Goal: Information Seeking & Learning: Learn about a topic

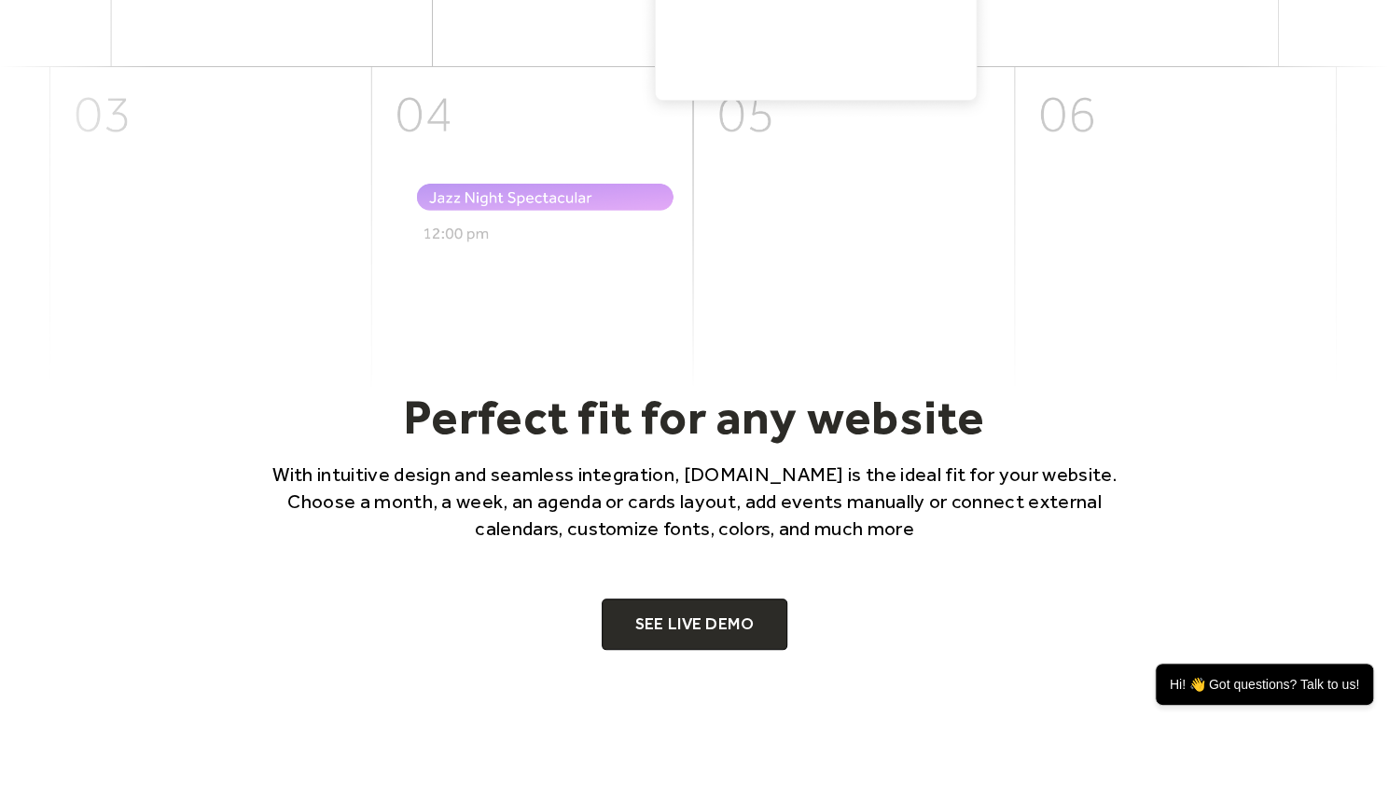
scroll to position [933, 0]
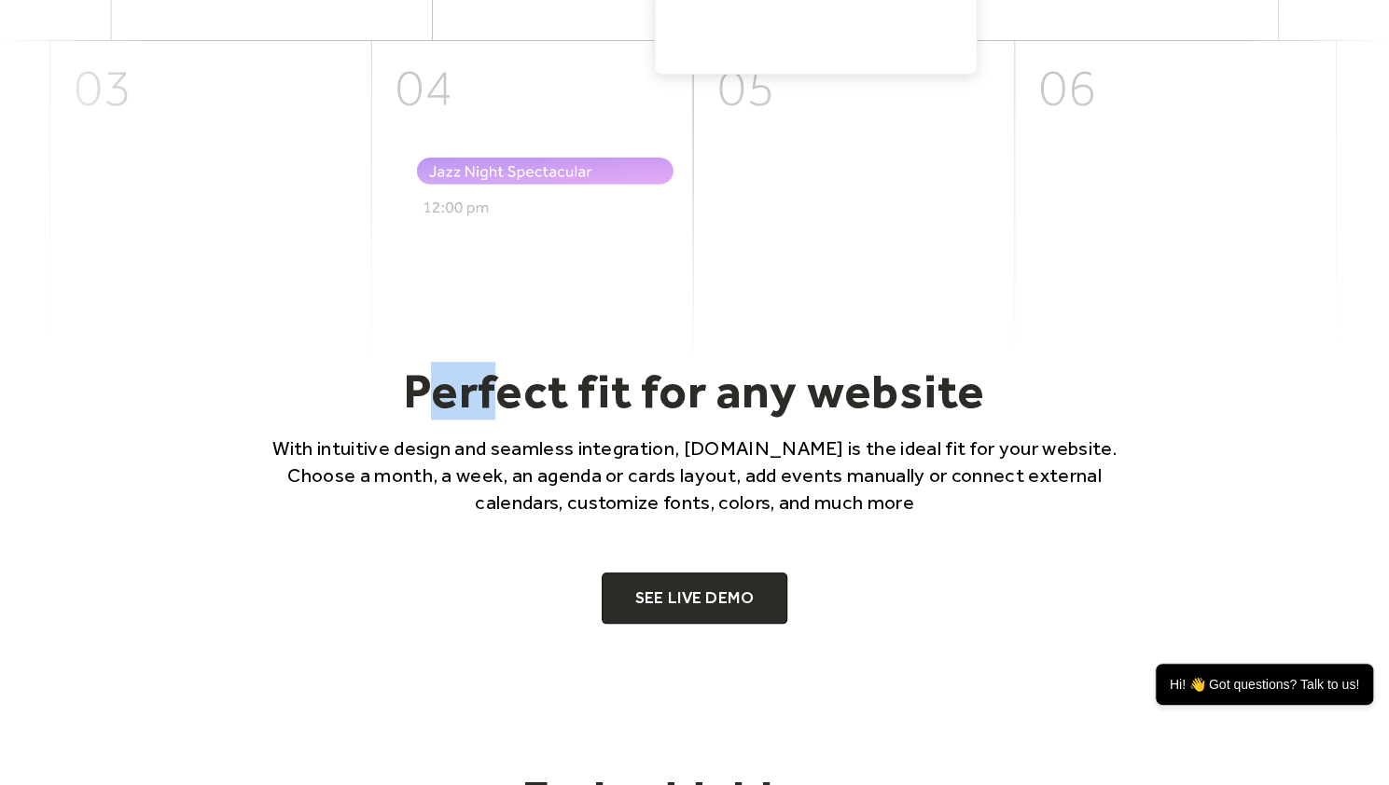
drag, startPoint x: 424, startPoint y: 382, endPoint x: 500, endPoint y: 385, distance: 75.6
click at [500, 385] on h2 "Perfect fit for any website" at bounding box center [694, 391] width 895 height 58
click at [517, 409] on h2 "Perfect fit for any website" at bounding box center [694, 391] width 895 height 58
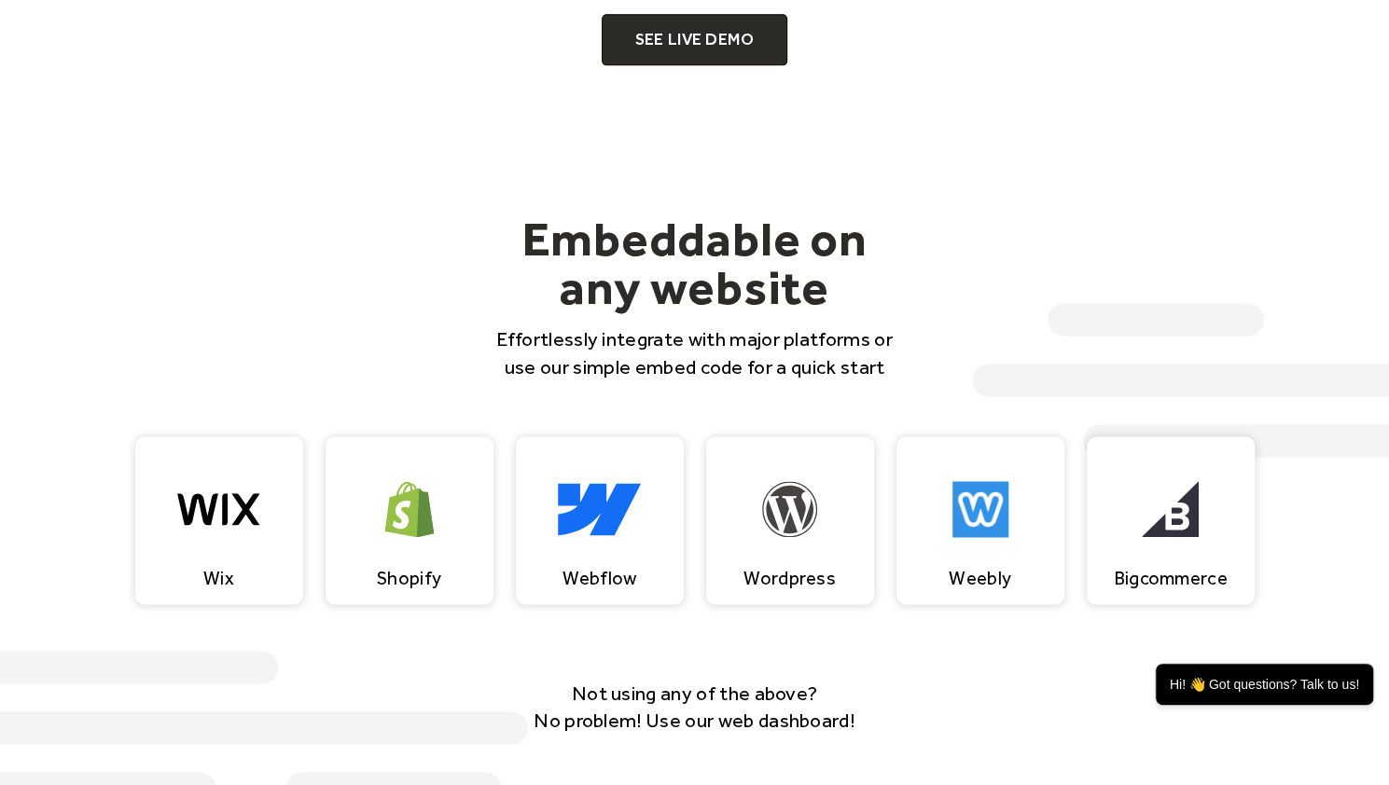
scroll to position [1492, 0]
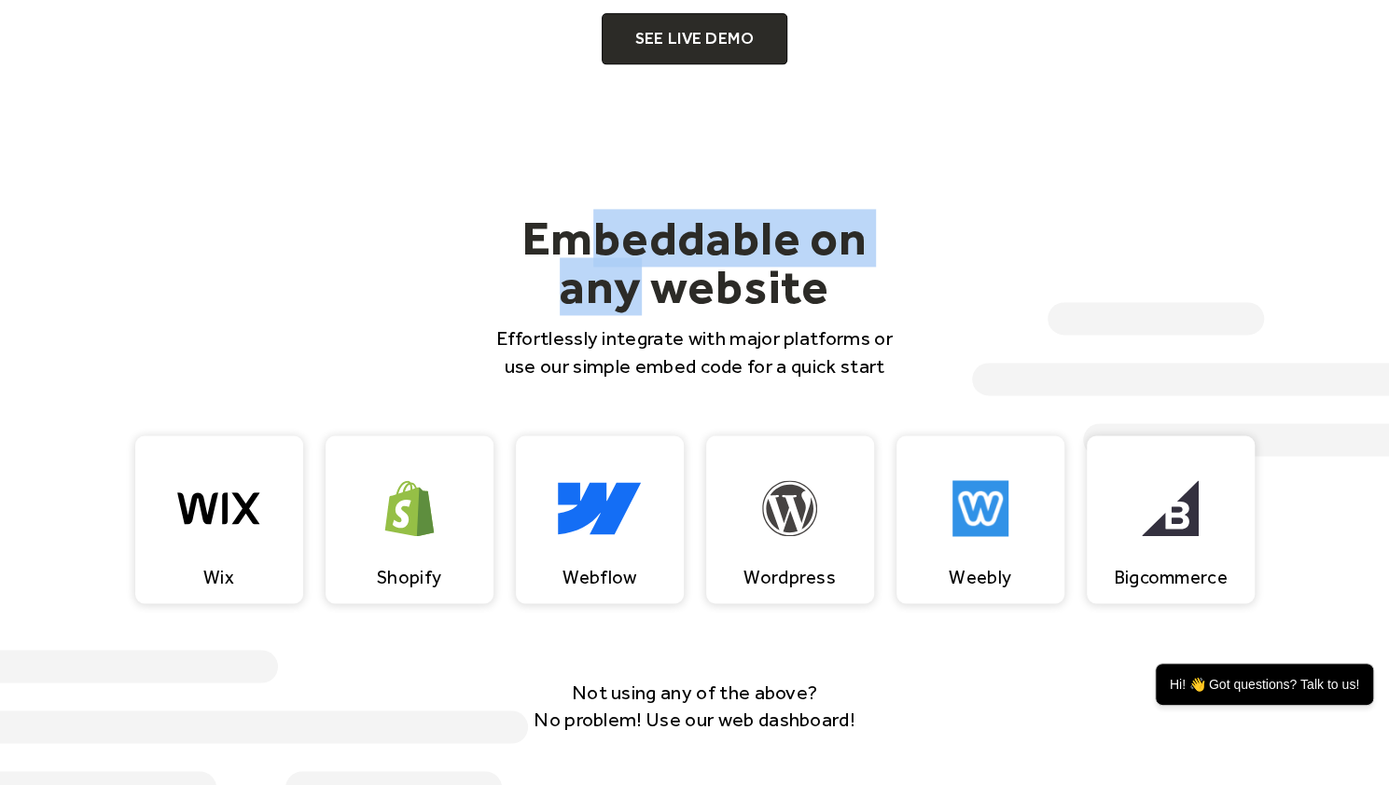
drag, startPoint x: 576, startPoint y: 223, endPoint x: 661, endPoint y: 286, distance: 106.0
click at [643, 271] on h2 "Embeddable on any website" at bounding box center [695, 262] width 418 height 97
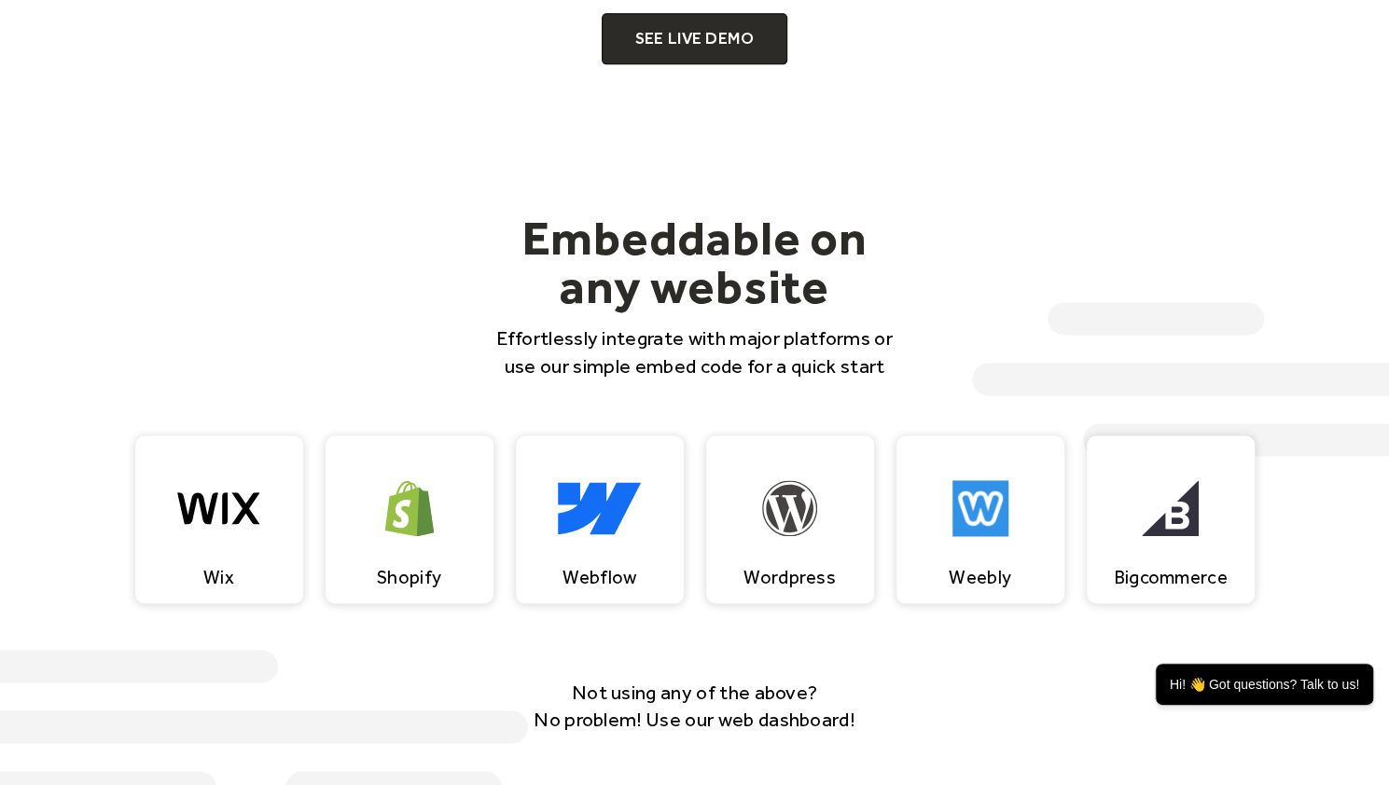
click at [666, 288] on h2 "Embeddable on any website" at bounding box center [695, 262] width 418 height 97
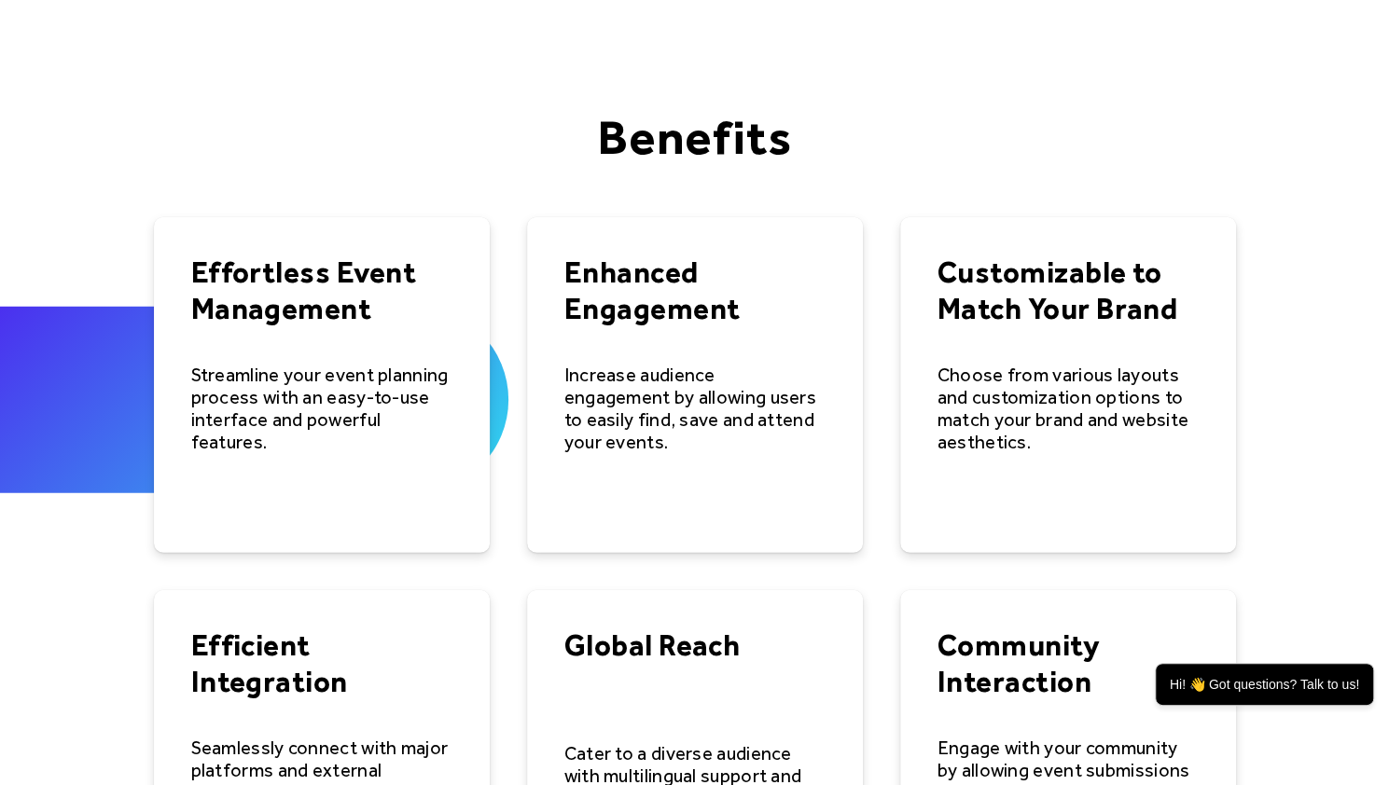
scroll to position [2425, 0]
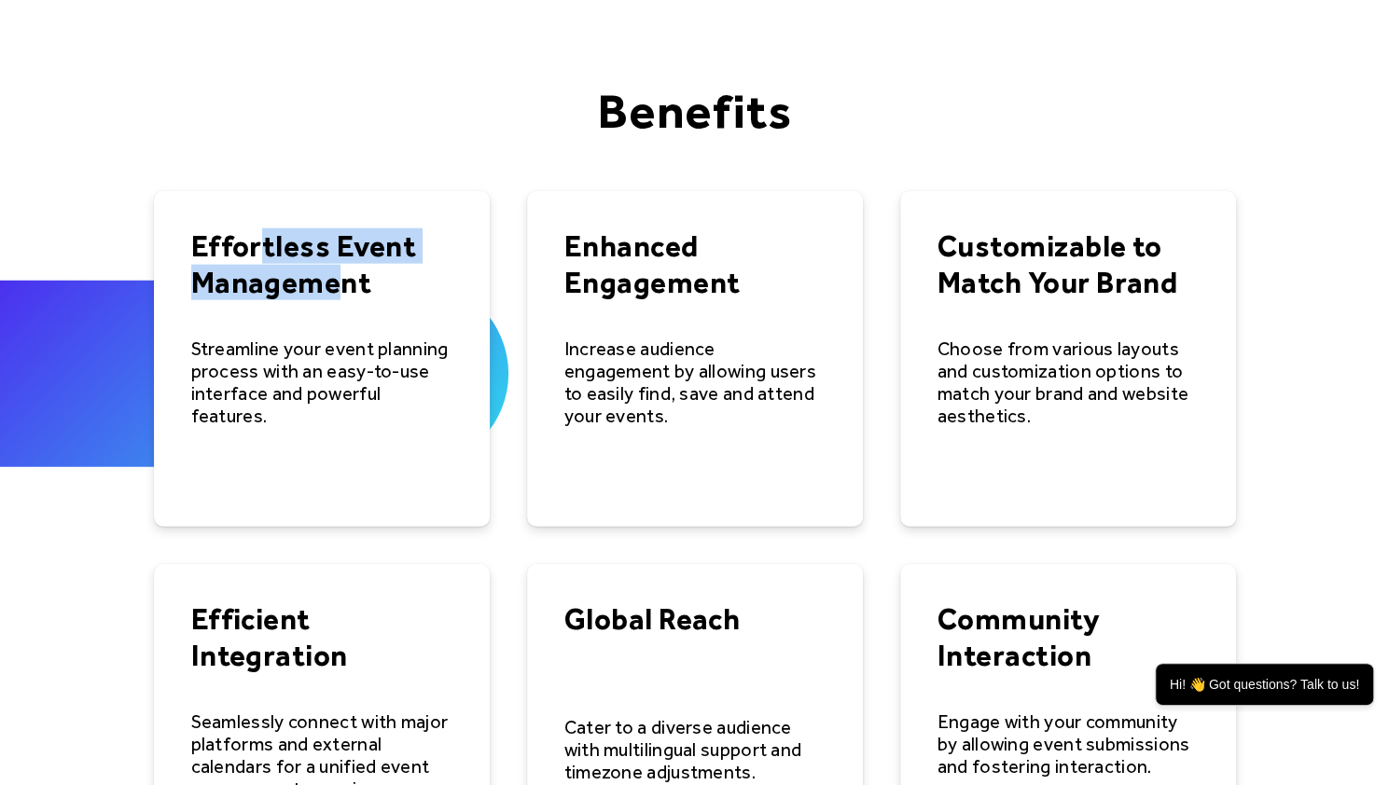
drag, startPoint x: 257, startPoint y: 250, endPoint x: 345, endPoint y: 290, distance: 96.4
click at [345, 290] on h4 "Effortless Event Management" at bounding box center [321, 265] width 261 height 72
click at [354, 291] on h4 "Effortless Event Management" at bounding box center [321, 265] width 261 height 72
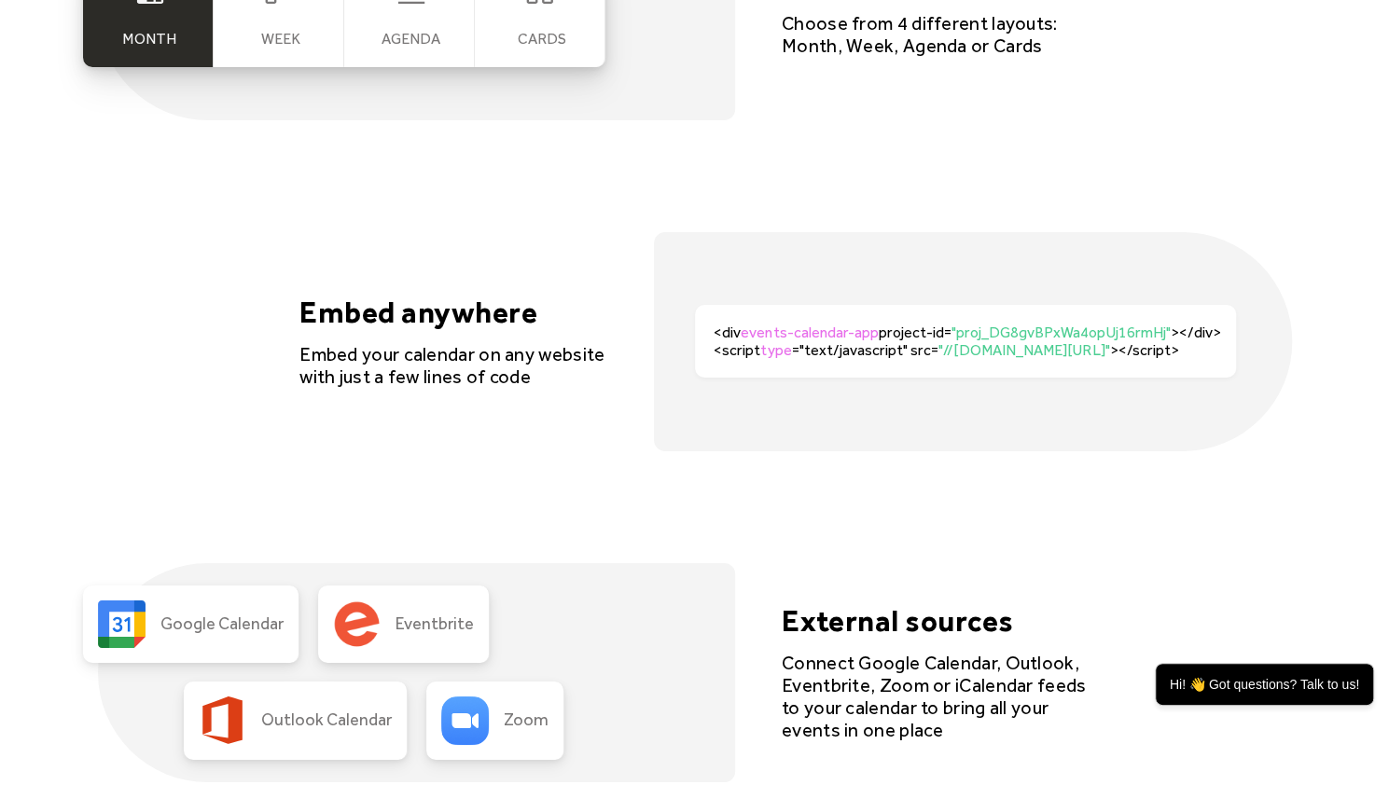
scroll to position [3918, 0]
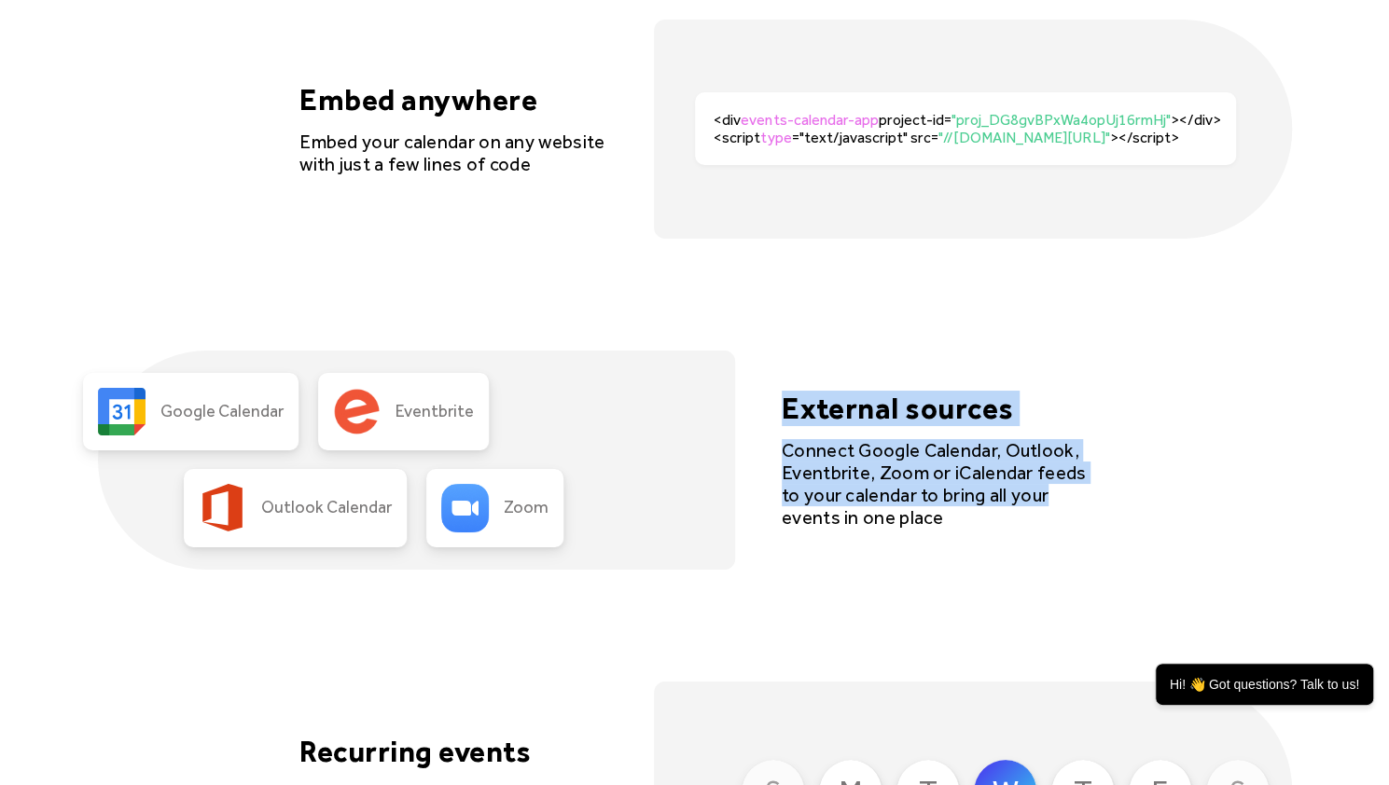
drag, startPoint x: 1034, startPoint y: 499, endPoint x: 770, endPoint y: 413, distance: 276.7
click at [772, 415] on div "Google Calendar Eventbrite Outlook Calendar Zoom External sources Connect Googl…" at bounding box center [695, 460] width 1194 height 219
click at [770, 413] on div "Google Calendar Eventbrite Outlook Calendar Zoom External sources Connect Googl…" at bounding box center [695, 460] width 1194 height 219
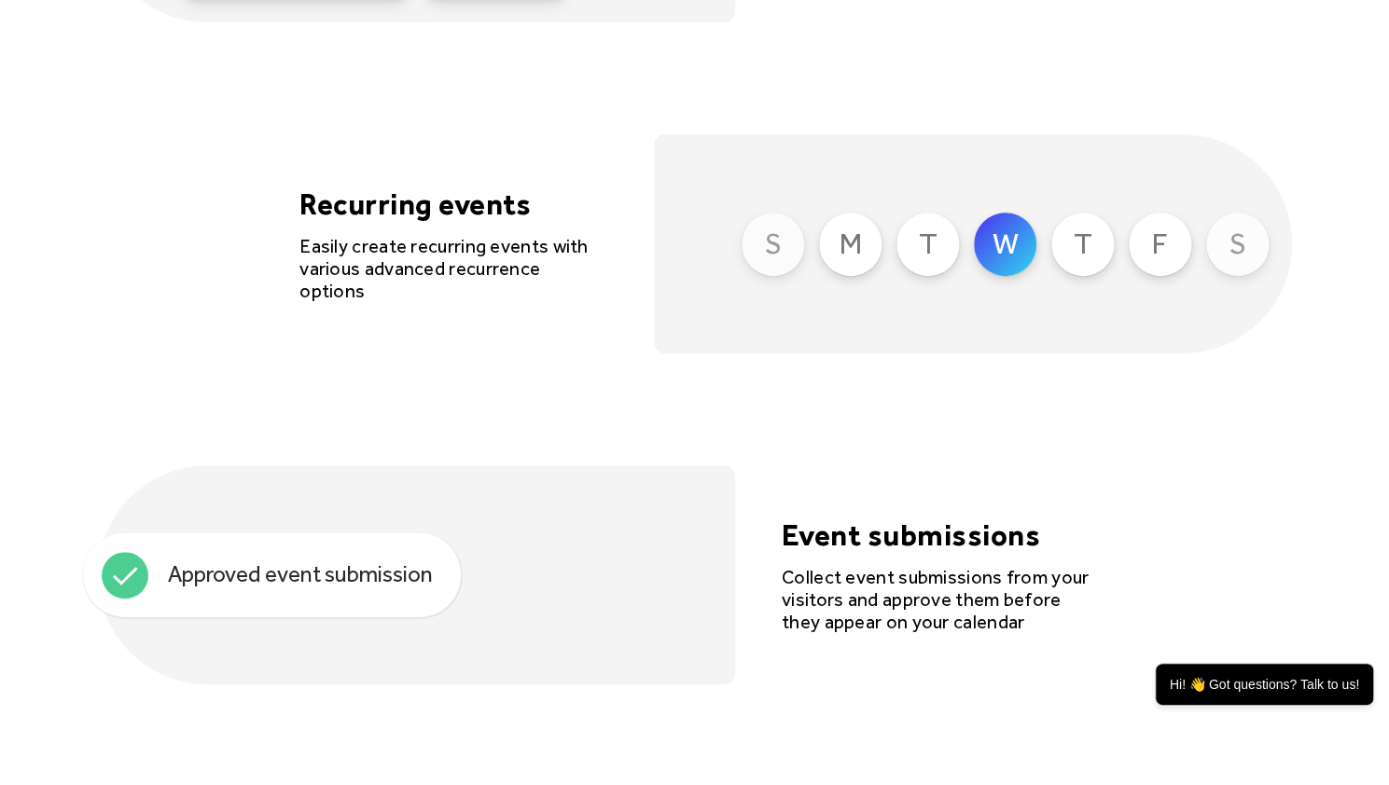
scroll to position [4477, 0]
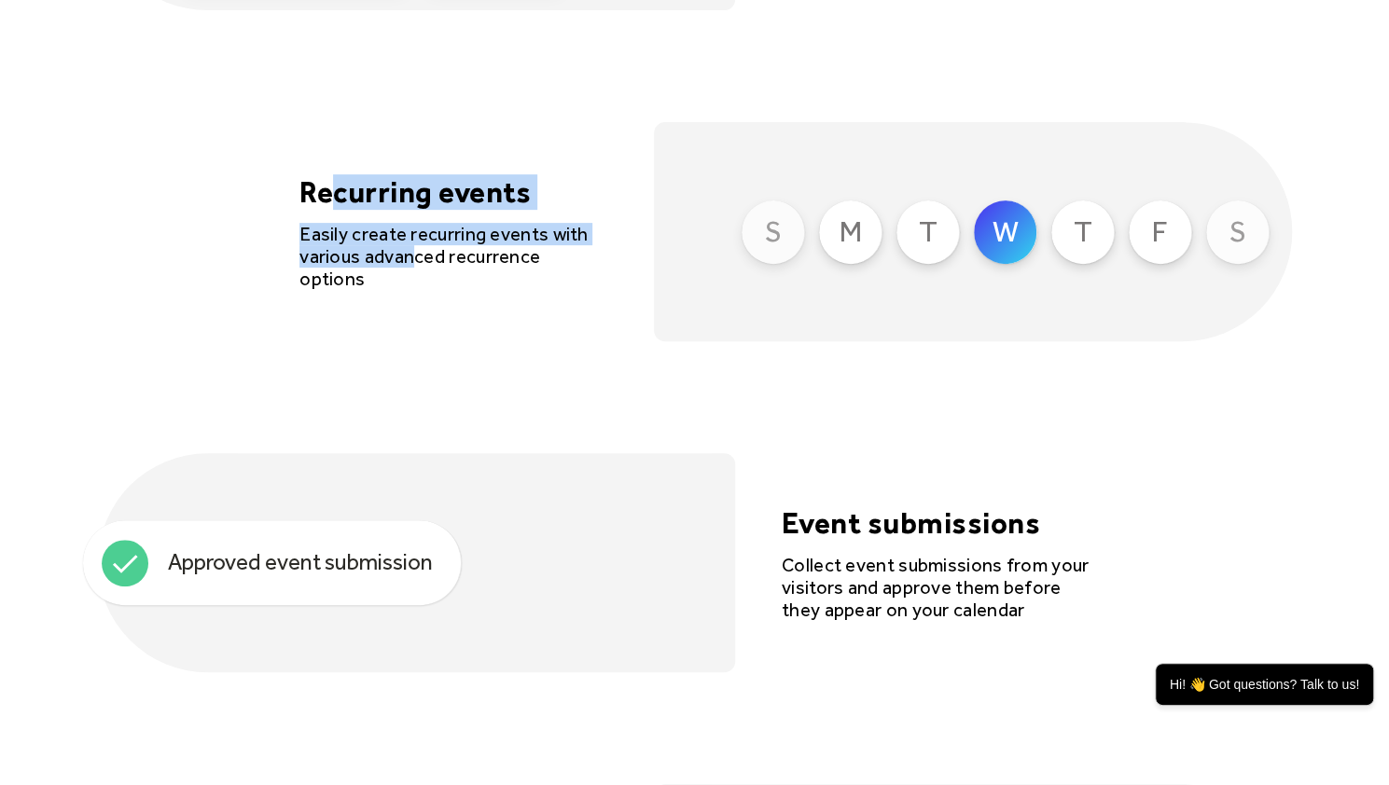
drag, startPoint x: 338, startPoint y: 224, endPoint x: 417, endPoint y: 255, distance: 85.1
click at [417, 255] on div "Recurring events Easily create recurring events with various advanced recurrenc…" at bounding box center [453, 232] width 308 height 116
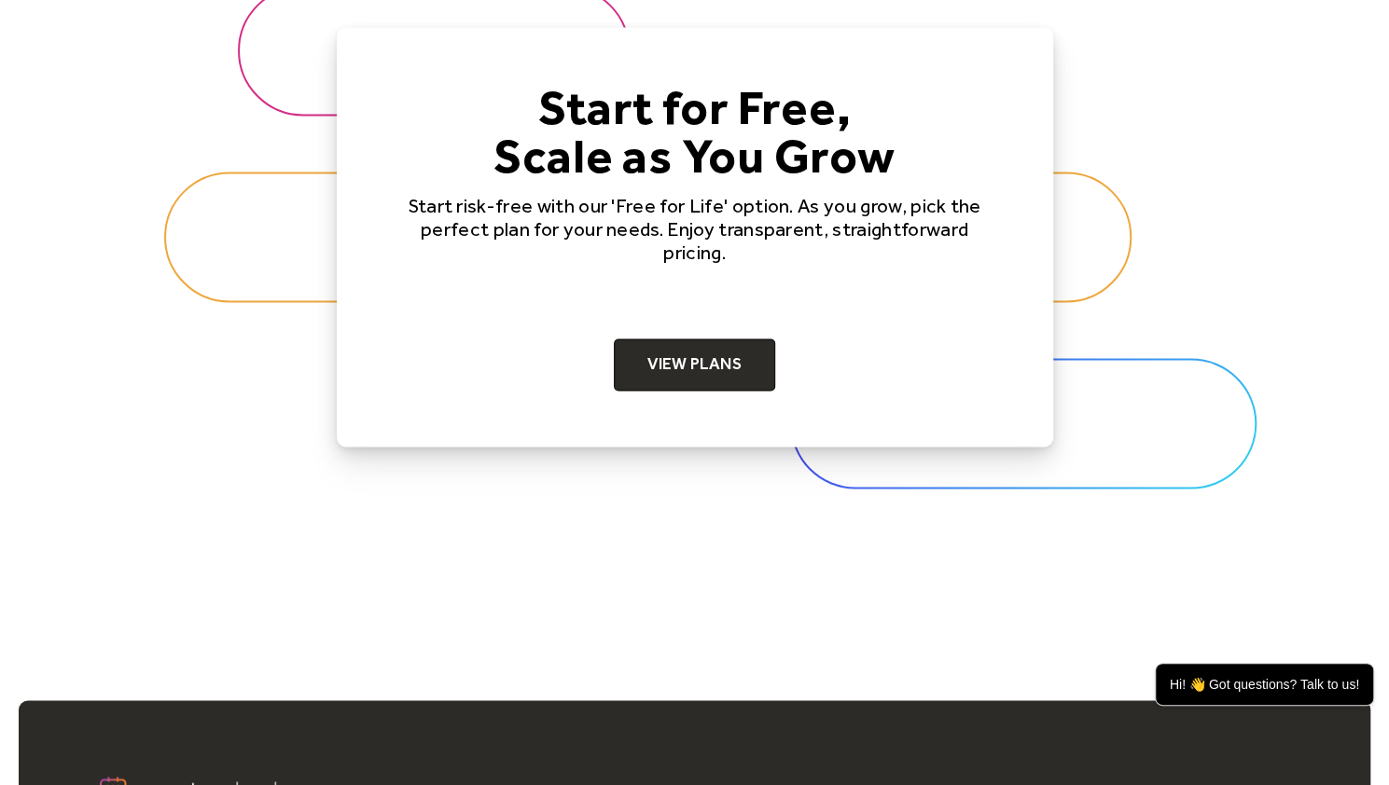
scroll to position [5783, 0]
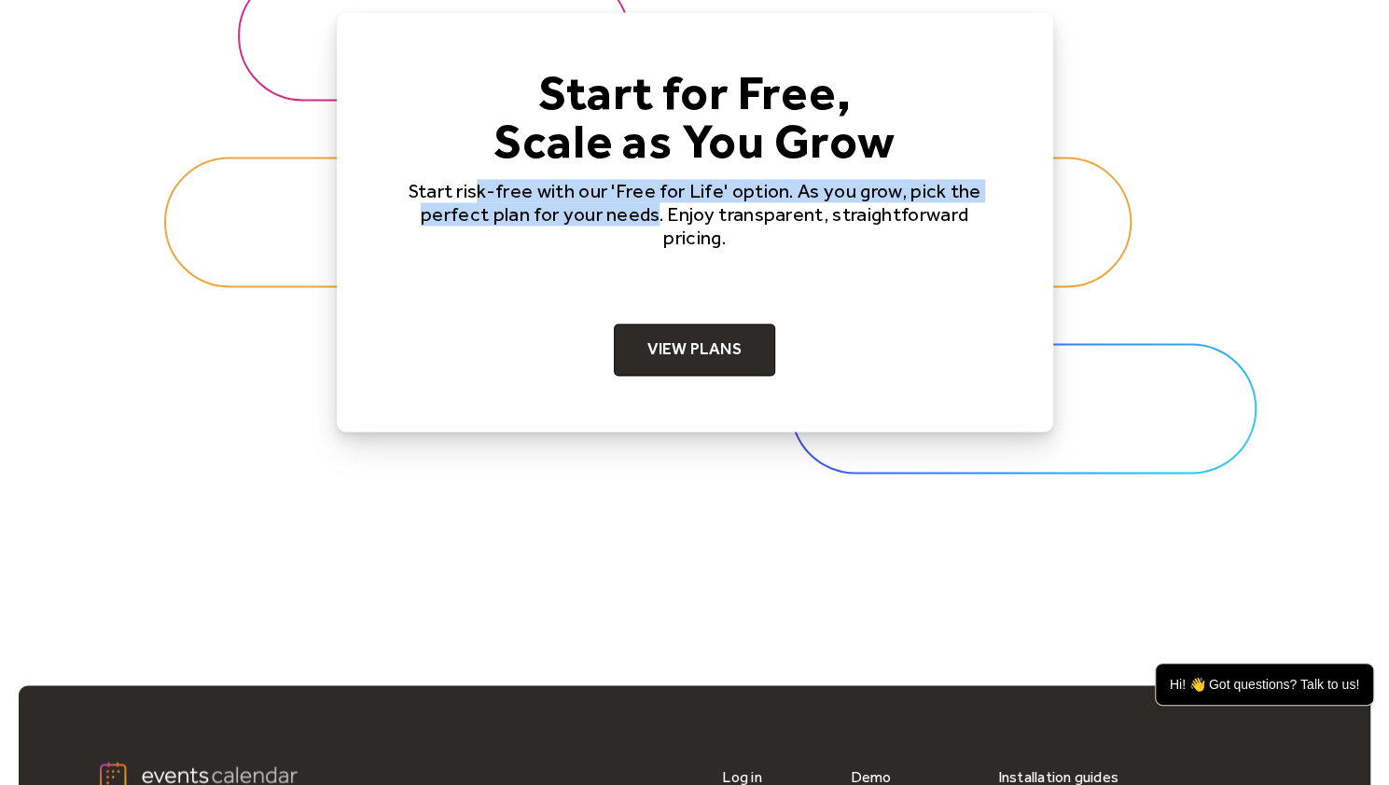
drag, startPoint x: 478, startPoint y: 189, endPoint x: 660, endPoint y: 212, distance: 184.2
click at [660, 212] on p "Start risk-free with our 'Free for Life' option. As you grow, pick the perfect …" at bounding box center [694, 214] width 597 height 71
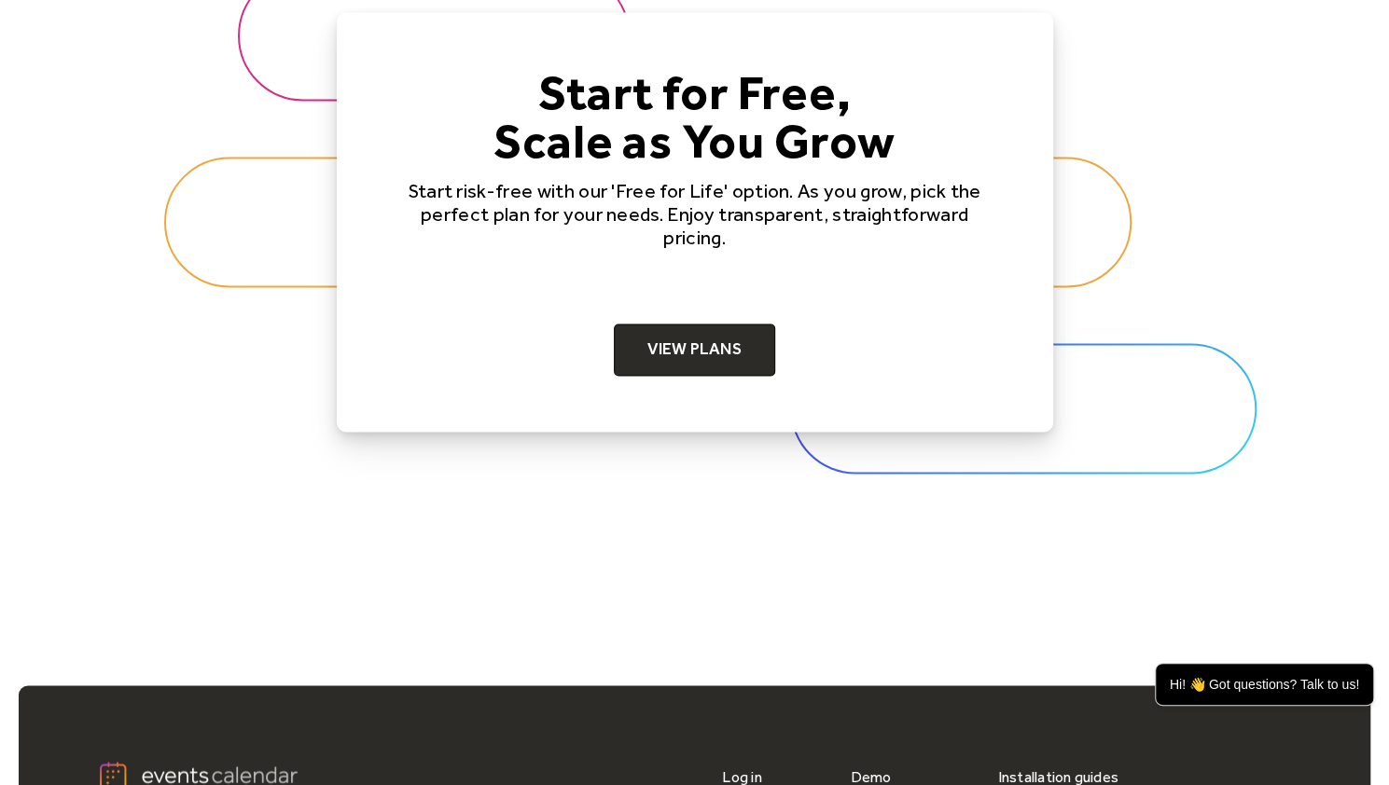
click at [687, 208] on p "Start risk-free with our 'Free for Life' option. As you grow, pick the perfect …" at bounding box center [694, 214] width 597 height 71
drag, startPoint x: 722, startPoint y: 197, endPoint x: 652, endPoint y: 193, distance: 70.1
click at [652, 193] on p "Start risk-free with our 'Free for Life' option. As you grow, pick the perfect …" at bounding box center [694, 214] width 597 height 71
click at [675, 350] on link "View Plans" at bounding box center [694, 350] width 161 height 52
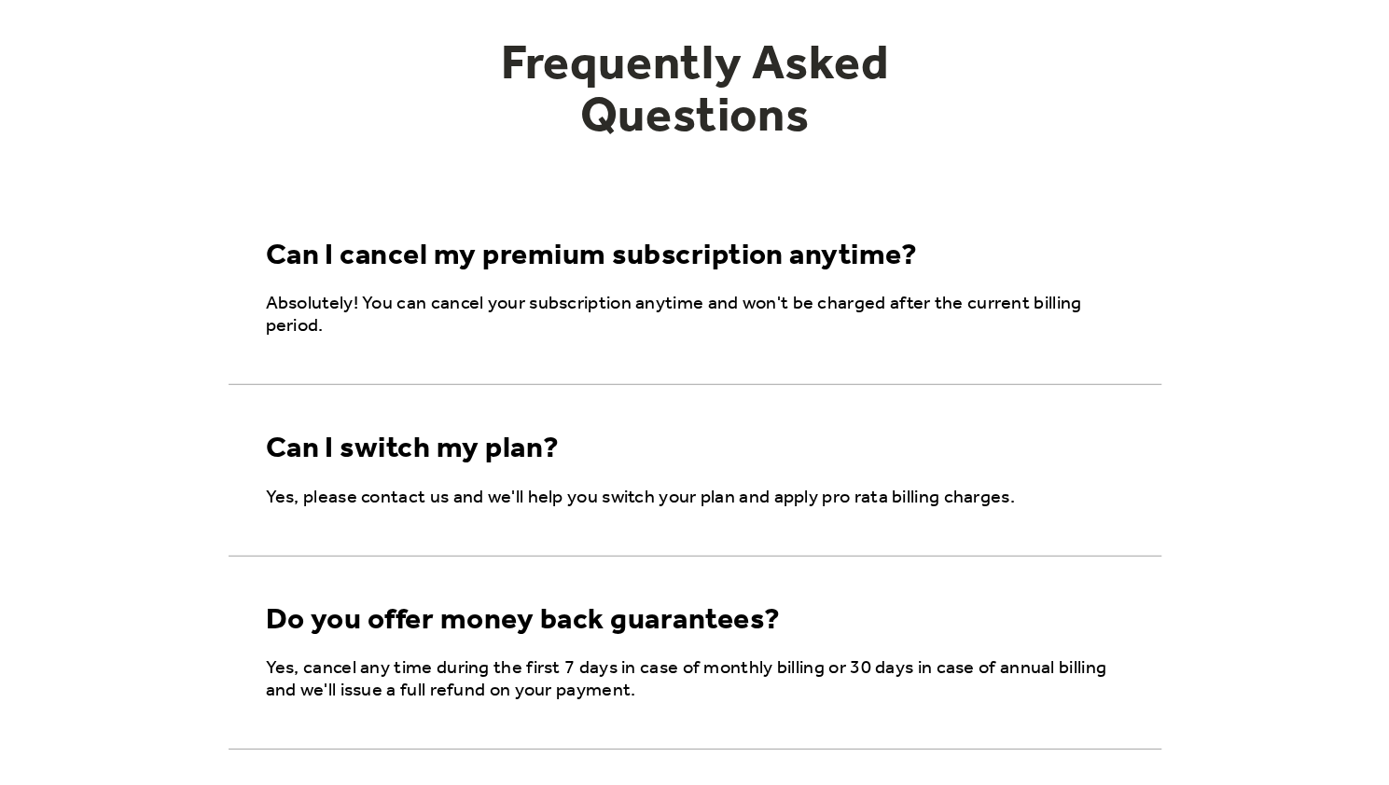
scroll to position [2280, 0]
